Goal: Task Accomplishment & Management: Manage account settings

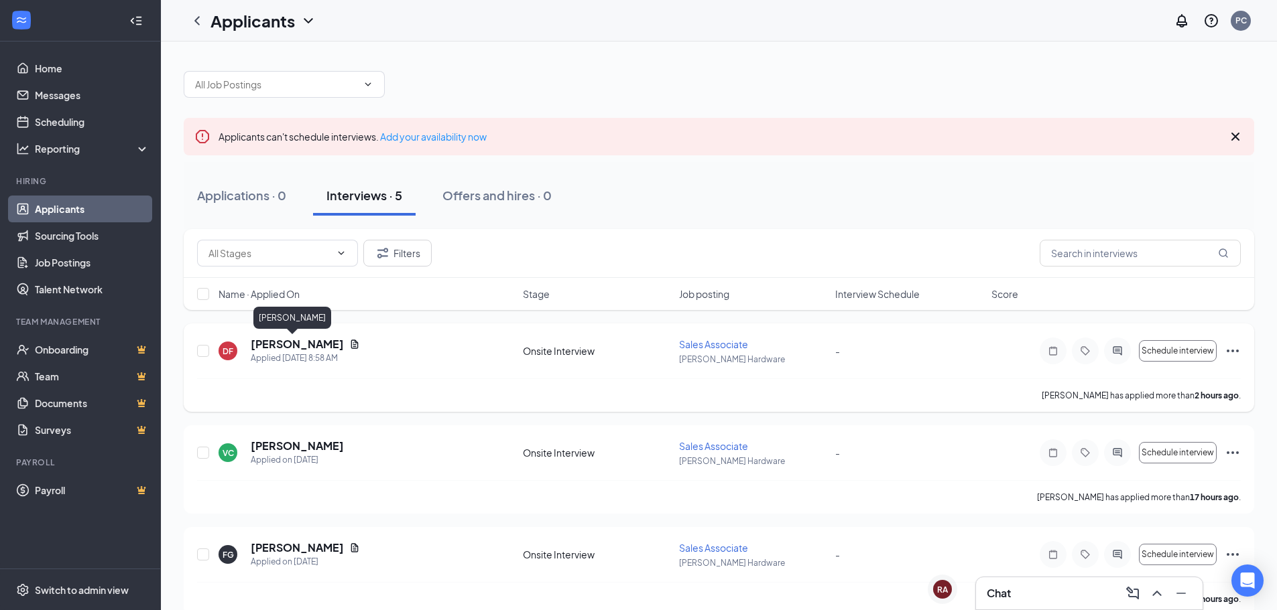
click at [288, 347] on h5 "[PERSON_NAME]" at bounding box center [297, 344] width 93 height 15
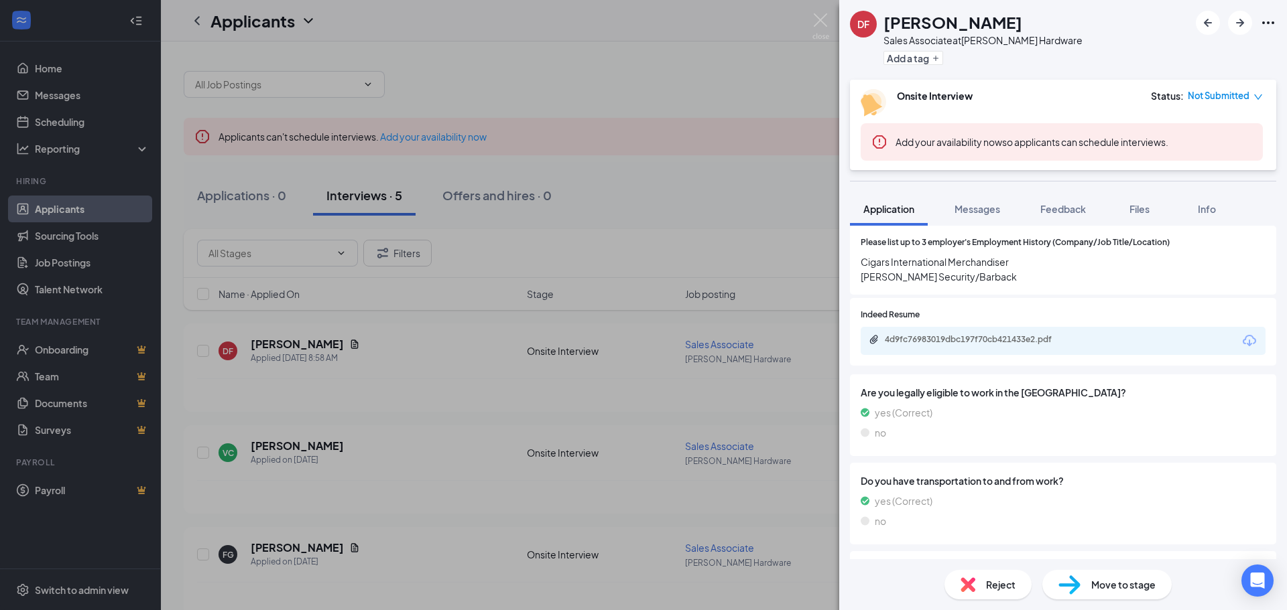
scroll to position [571, 0]
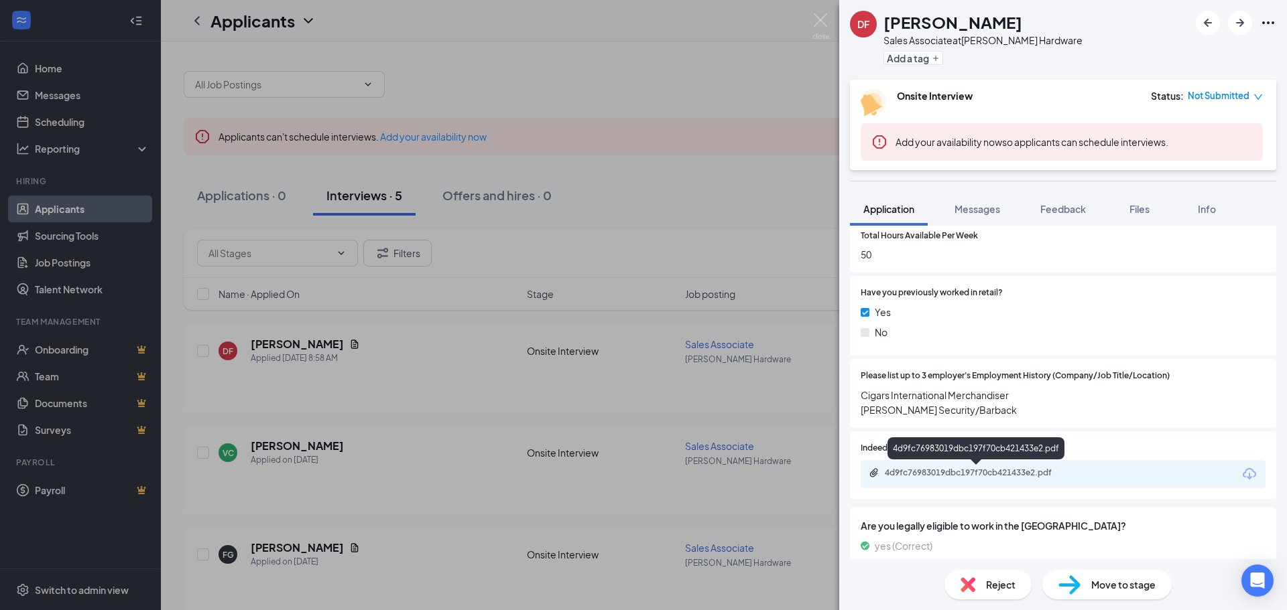
click at [998, 475] on div "4d9fc76983019dbc197f70cb421433e2.pdf" at bounding box center [979, 473] width 188 height 11
click at [596, 277] on div "DF [PERSON_NAME] Sales Associate at [PERSON_NAME] Hardware Add a tag Onsite Int…" at bounding box center [643, 305] width 1287 height 610
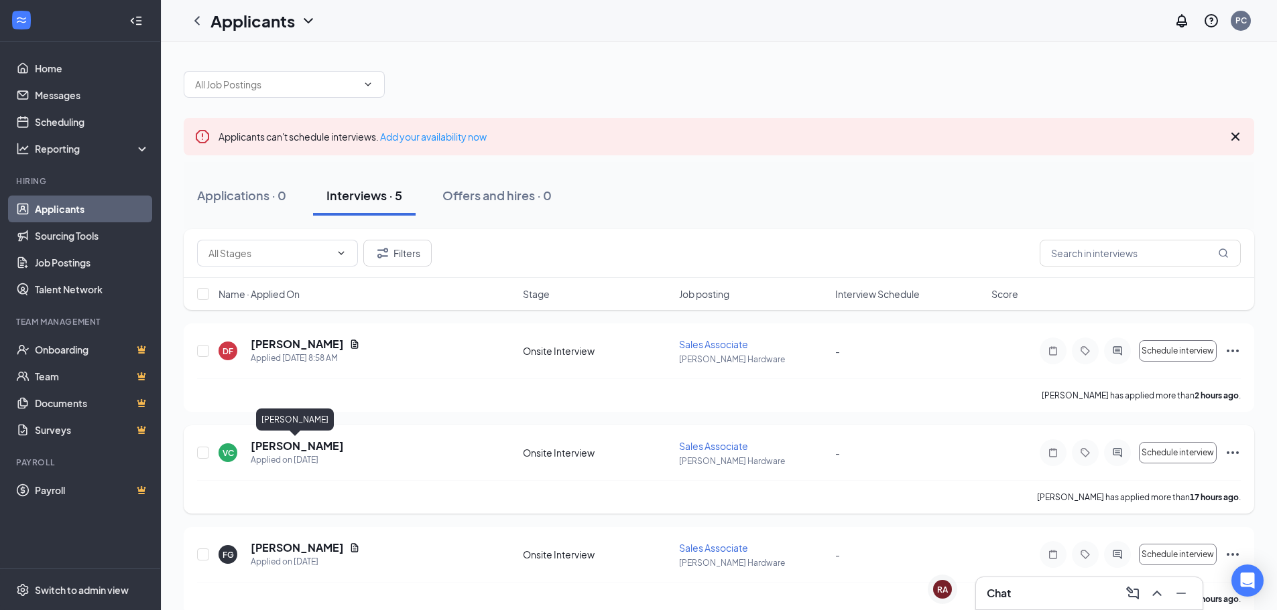
click at [294, 452] on h5 "[PERSON_NAME]" at bounding box center [297, 446] width 93 height 15
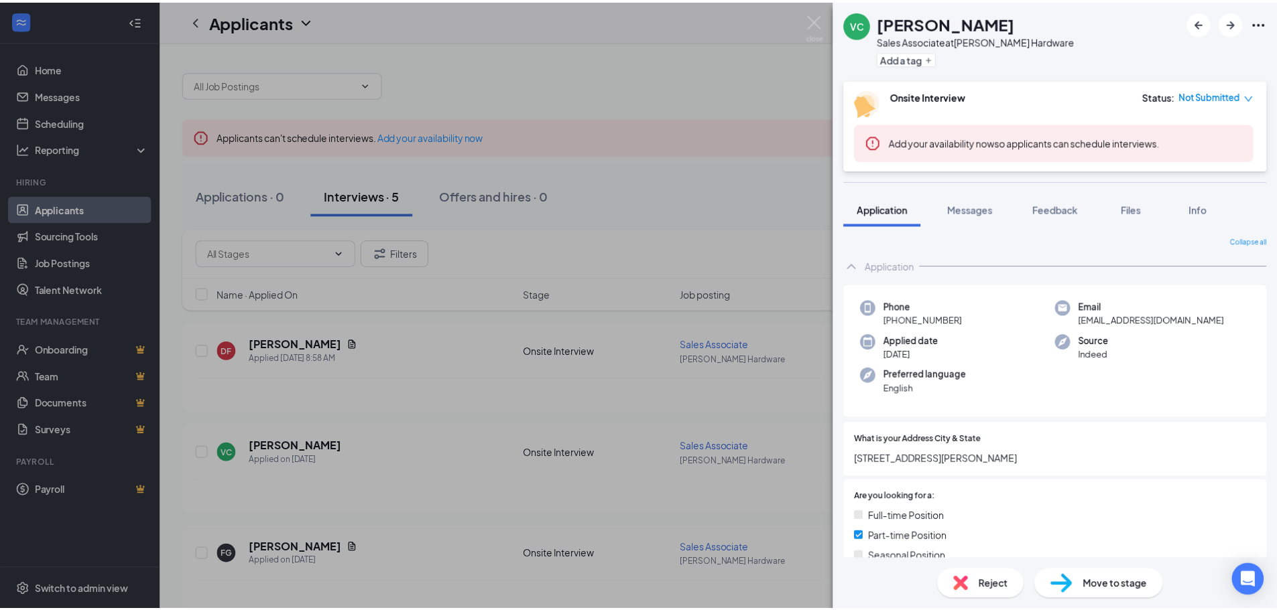
scroll to position [402, 0]
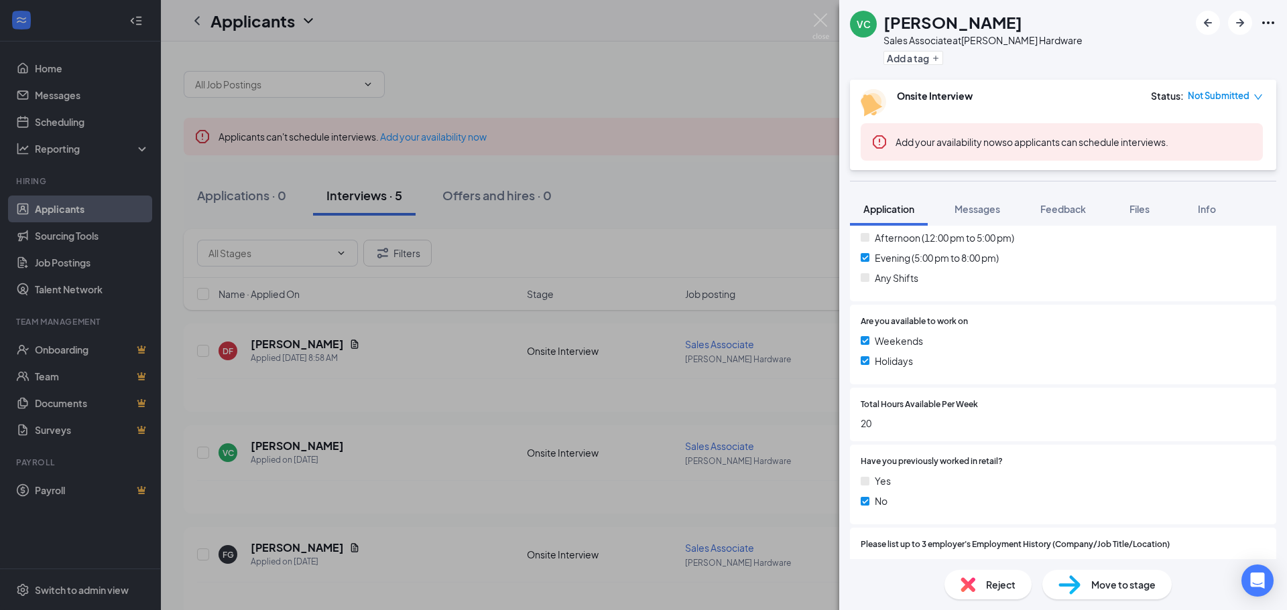
click at [657, 424] on div "VC [PERSON_NAME] Sales Associate at [PERSON_NAME] Hardware Add a tag Onsite Int…" at bounding box center [643, 305] width 1287 height 610
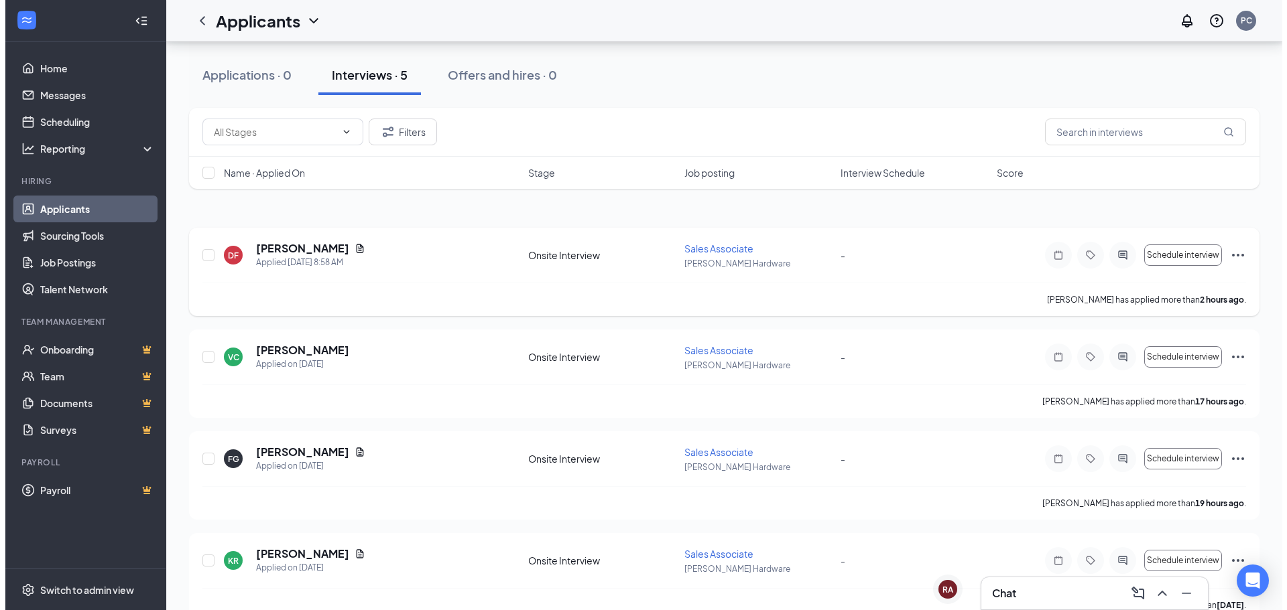
scroll to position [225, 0]
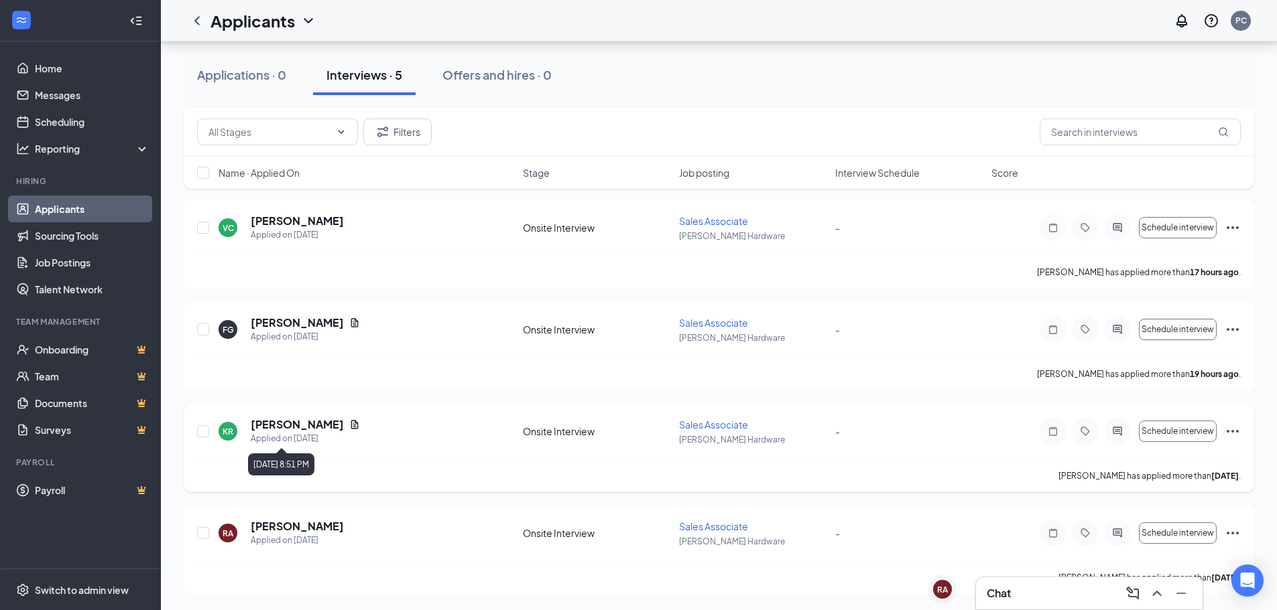
click at [294, 423] on h5 "[PERSON_NAME]" at bounding box center [297, 424] width 93 height 15
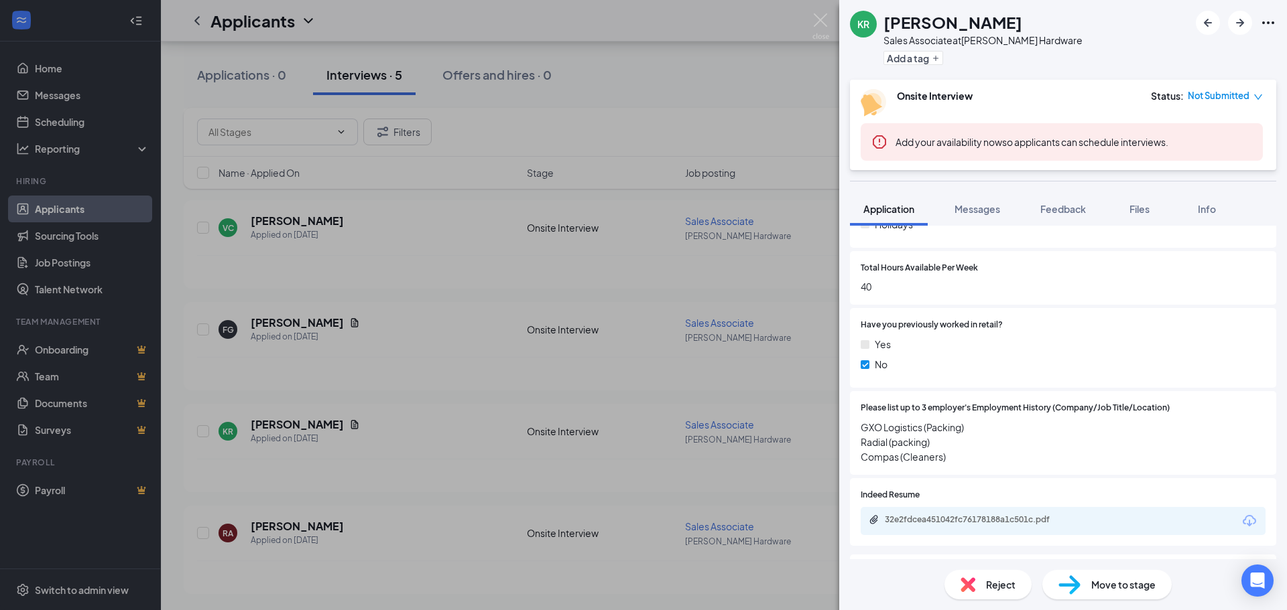
scroll to position [603, 0]
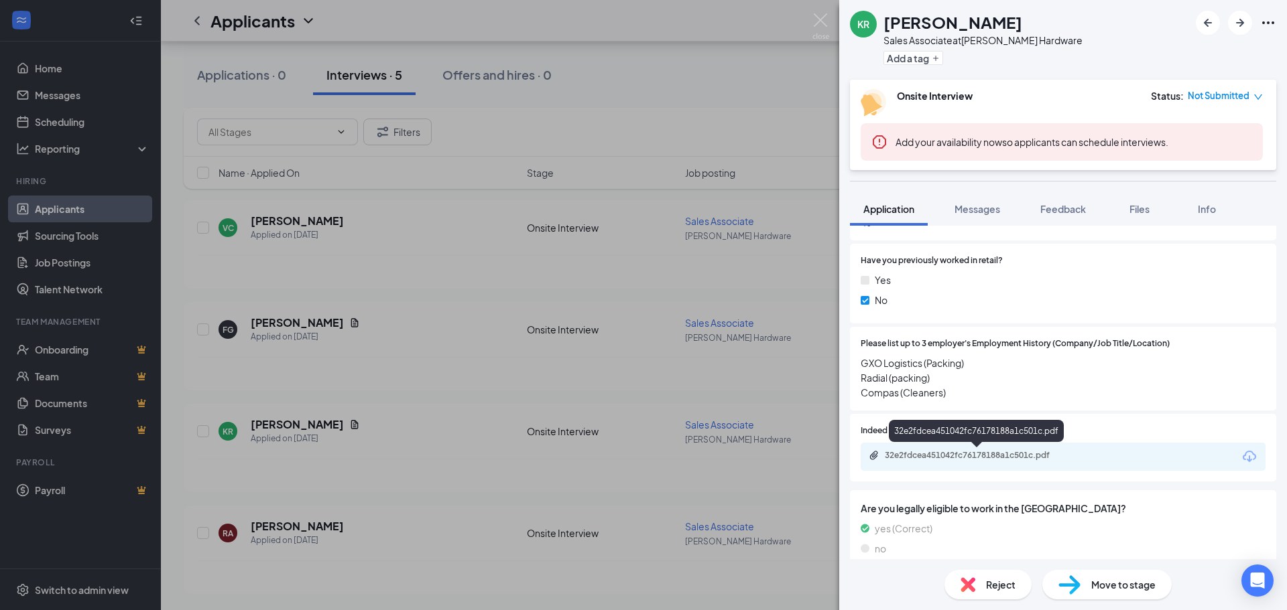
click at [990, 457] on div "32e2fdcea451042fc76178188a1c501c.pdf" at bounding box center [979, 455] width 188 height 11
